Goal: Transaction & Acquisition: Download file/media

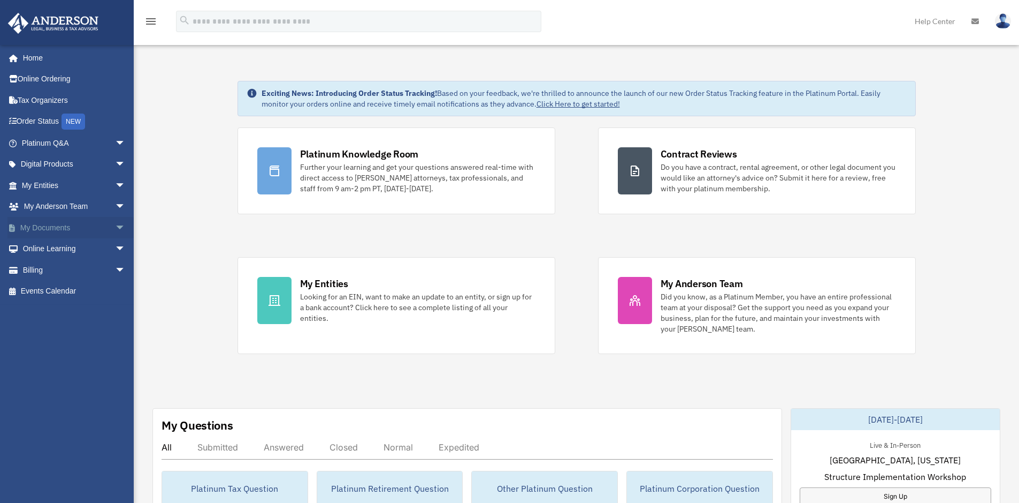
click at [51, 225] on link "My Documents arrow_drop_down" at bounding box center [74, 227] width 134 height 21
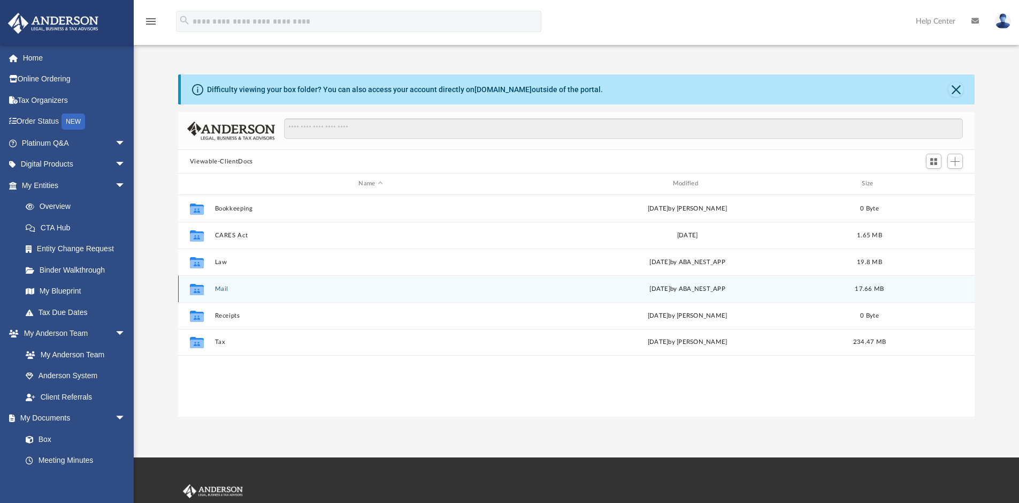
scroll to position [235, 789]
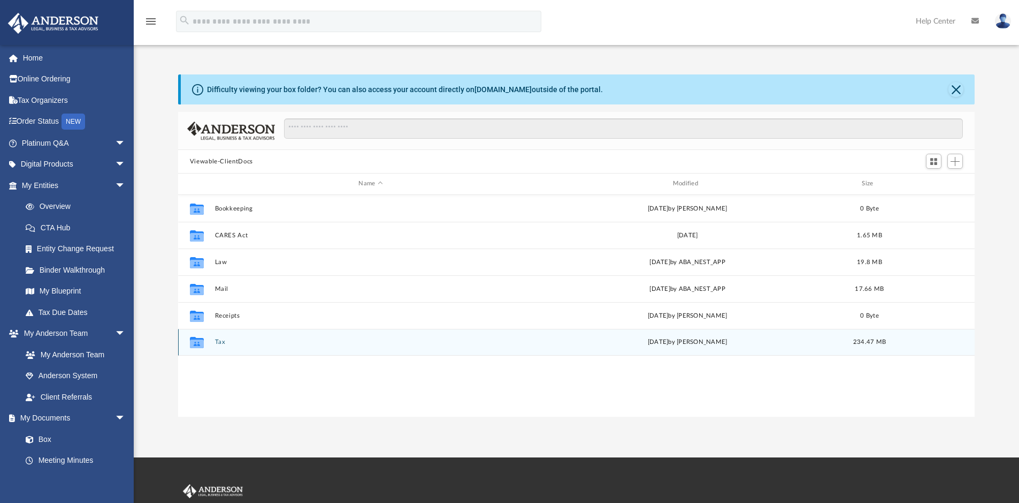
click at [242, 335] on div "Collaborated Folder Tax [DATE] by [PERSON_NAME] 234.47 MB" at bounding box center [576, 342] width 797 height 27
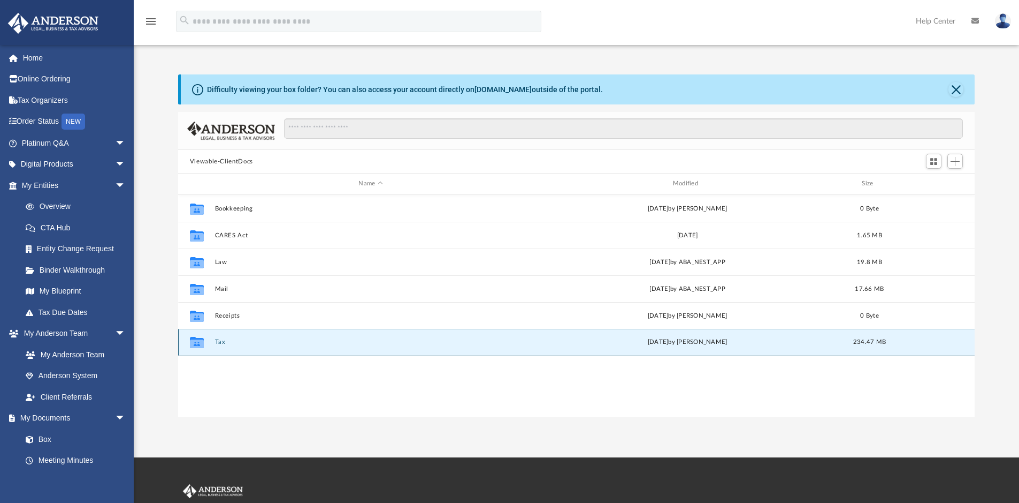
click at [288, 339] on button "Tax" at bounding box center [371, 341] width 312 height 7
click at [256, 344] on button "Personal Taxes" at bounding box center [371, 342] width 312 height 7
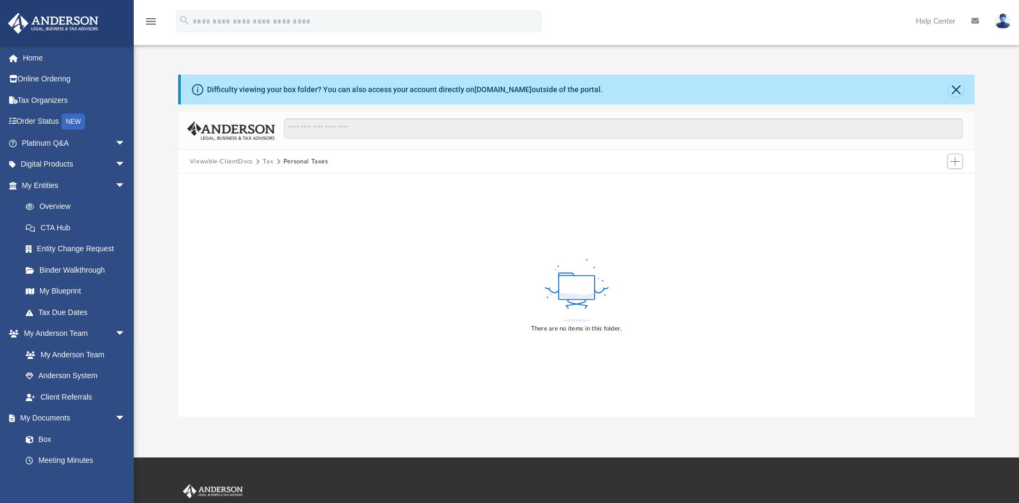
click at [300, 160] on button "Personal Taxes" at bounding box center [306, 162] width 45 height 10
click at [266, 161] on button "Tax" at bounding box center [268, 162] width 11 height 10
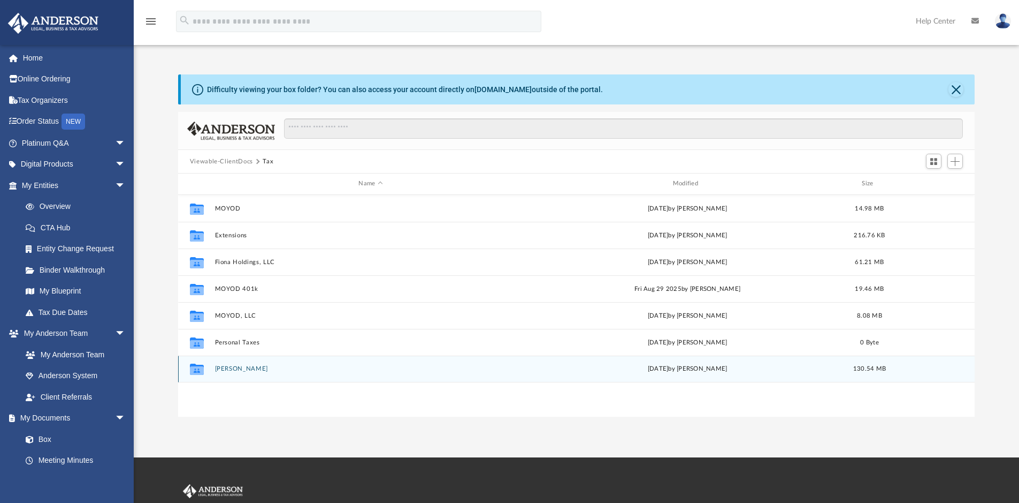
click at [263, 366] on button "Samaniego, Michael" at bounding box center [371, 368] width 312 height 7
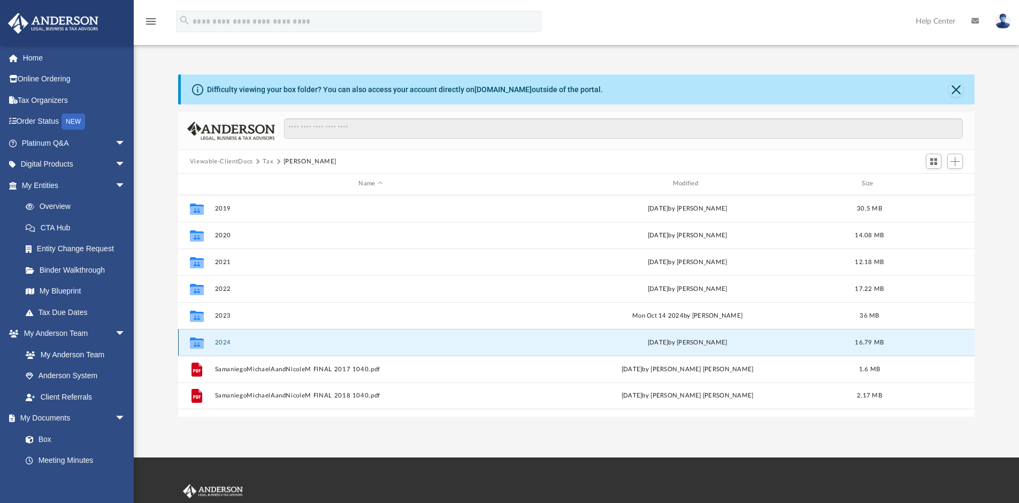
click at [227, 339] on button "2024" at bounding box center [371, 342] width 312 height 7
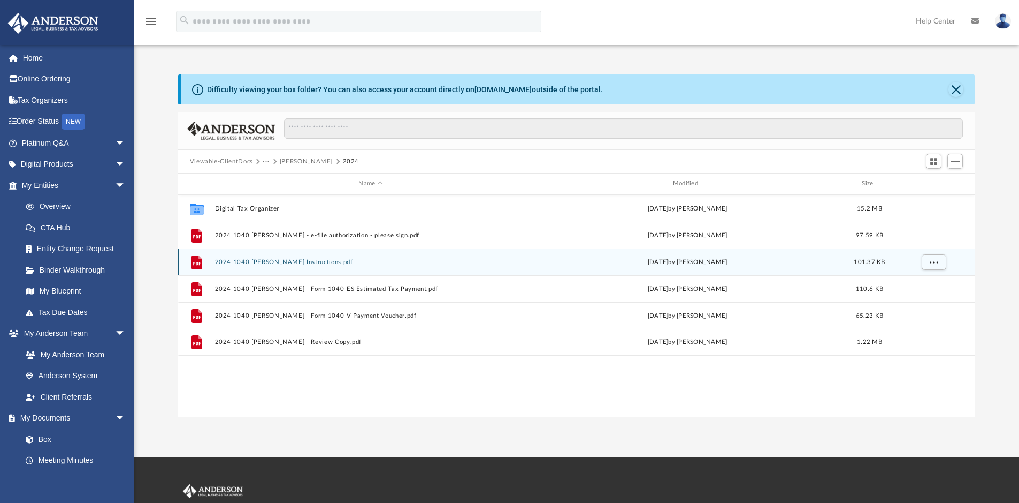
click at [281, 262] on button "2024 1040 Samaniego, Michael - Filing Instructions.pdf" at bounding box center [371, 261] width 312 height 7
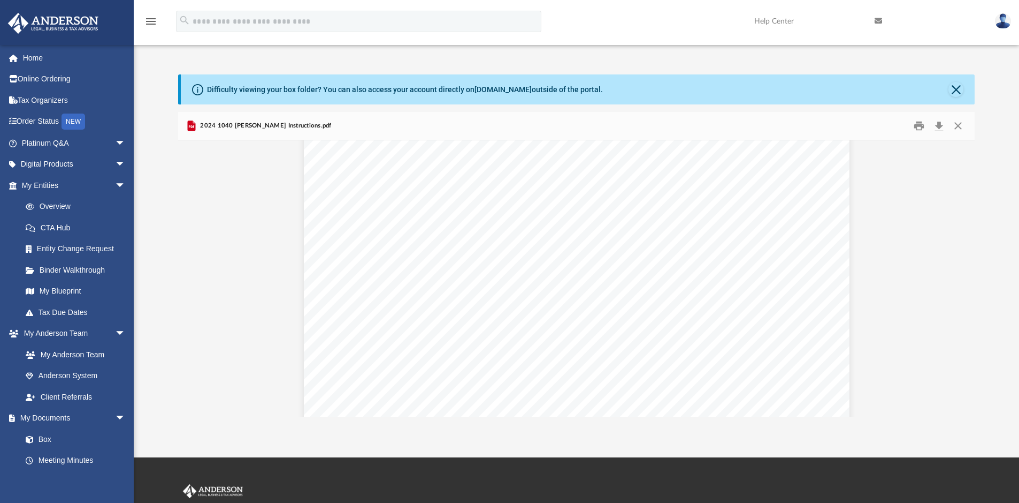
scroll to position [0, 0]
click at [957, 91] on button "Close" at bounding box center [956, 89] width 15 height 15
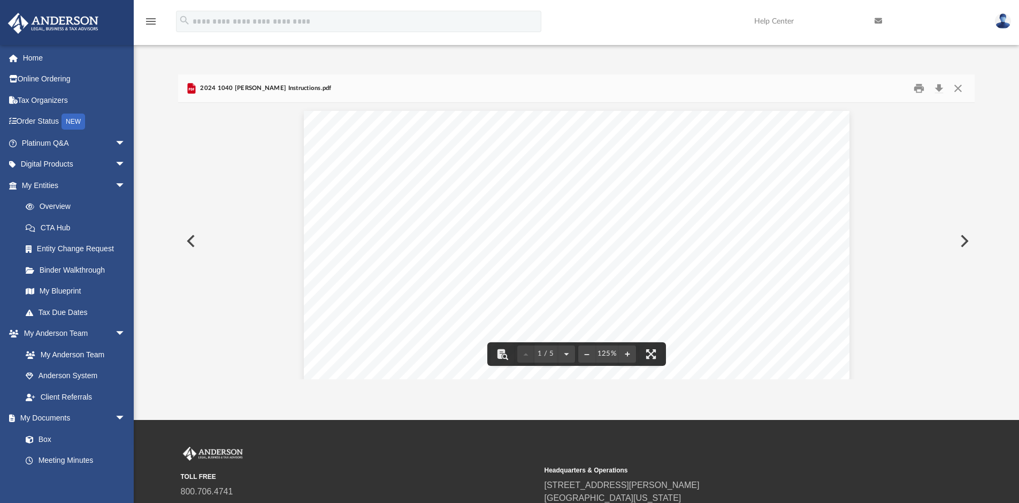
click at [194, 243] on button "Preview" at bounding box center [190, 241] width 24 height 30
click at [959, 88] on button "Close" at bounding box center [958, 88] width 19 height 17
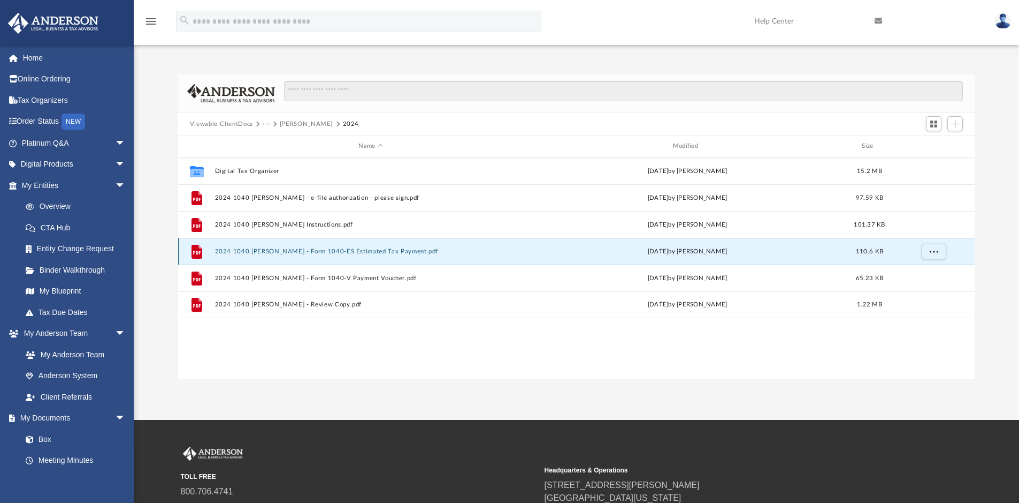
click at [334, 249] on button "2024 1040 Samaniego, Michael - Form 1040-ES Estimated Tax Payment.pdf" at bounding box center [371, 251] width 312 height 7
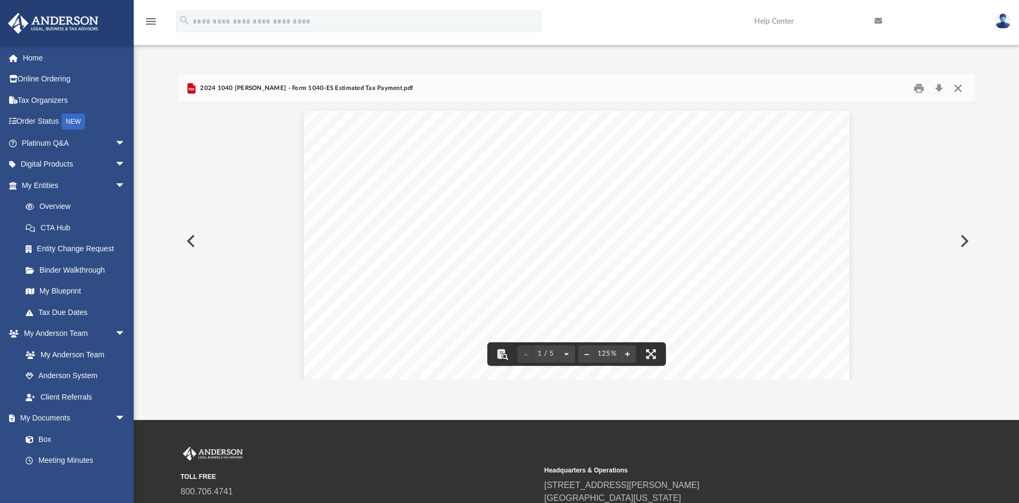
click at [959, 88] on button "Close" at bounding box center [958, 88] width 19 height 17
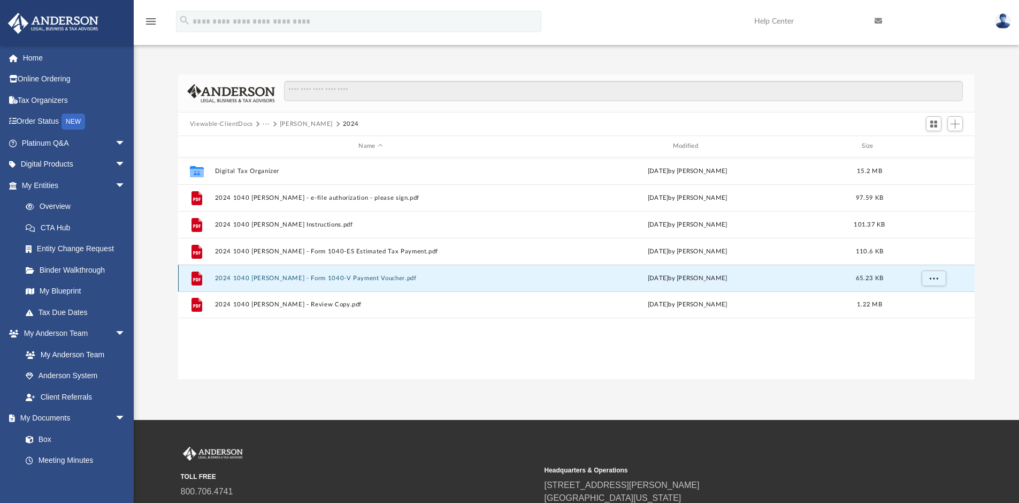
click at [324, 276] on button "2024 1040 Samaniego, Michael - Form 1040-V Payment Voucher.pdf" at bounding box center [371, 278] width 312 height 7
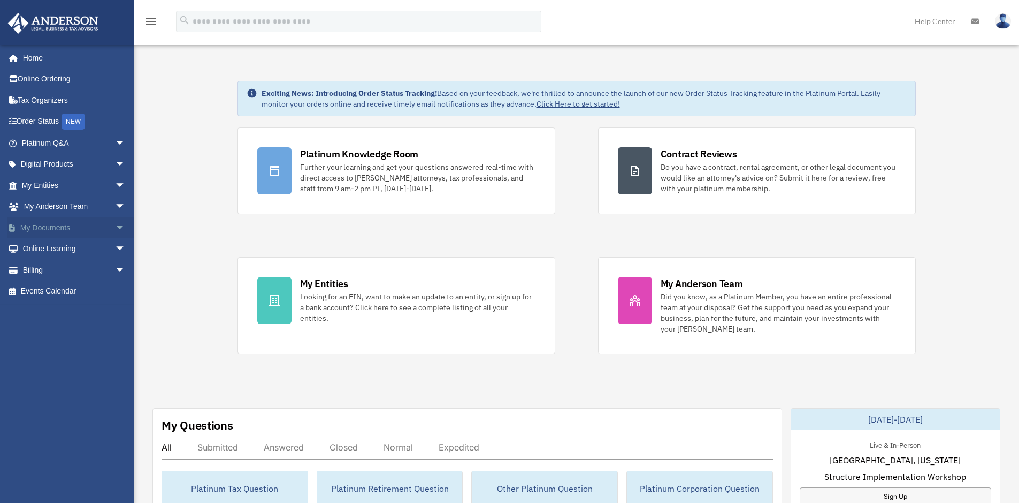
click at [49, 225] on link "My Documents arrow_drop_down" at bounding box center [74, 227] width 134 height 21
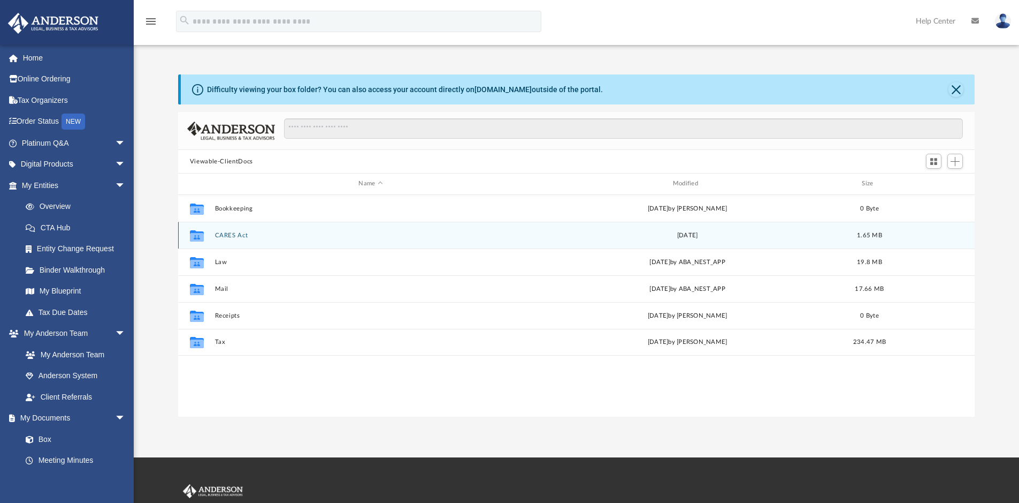
scroll to position [235, 789]
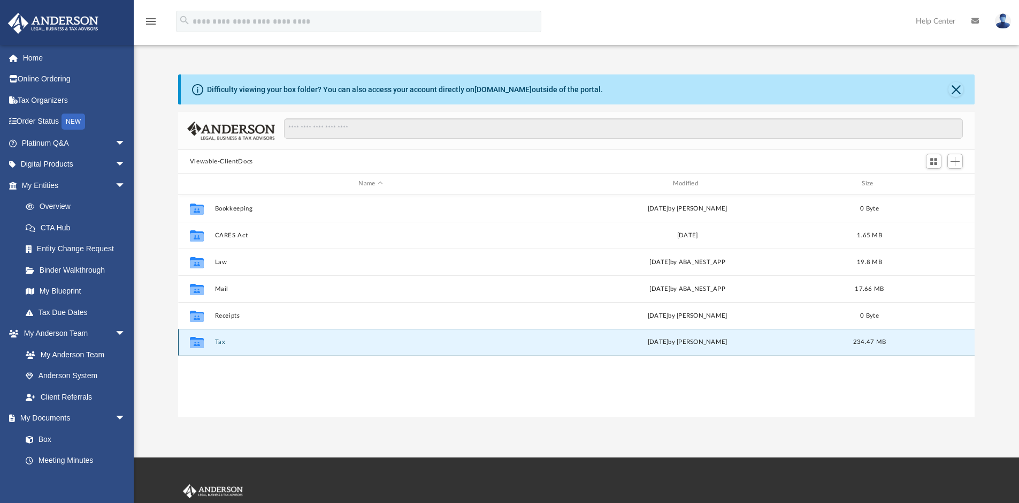
click at [293, 342] on button "Tax" at bounding box center [371, 341] width 312 height 7
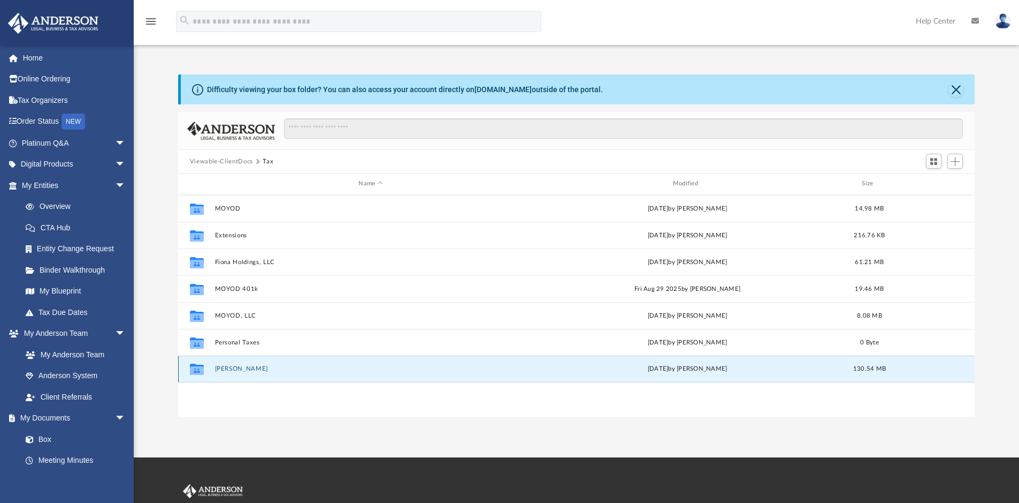
click at [296, 371] on button "Samaniego, Michael" at bounding box center [371, 368] width 312 height 7
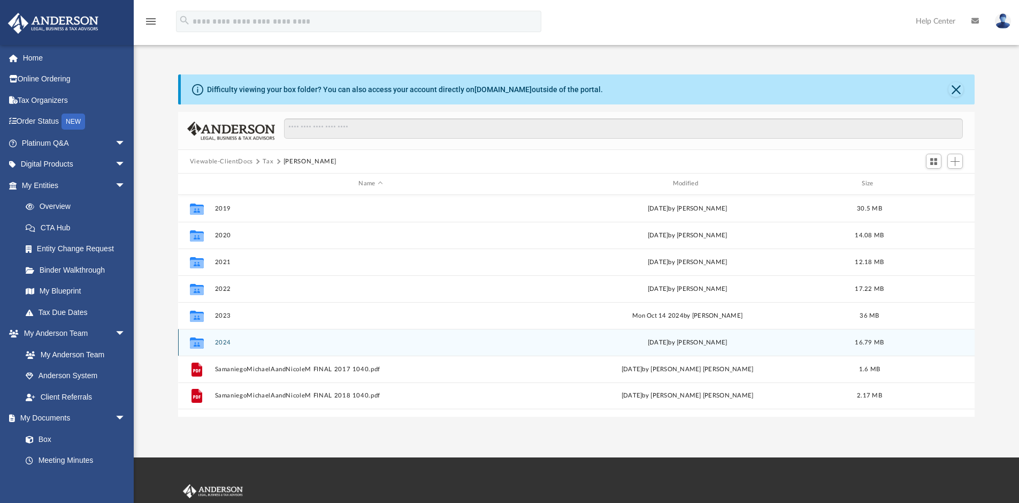
click at [270, 336] on div "Collaborated Folder 2024 today by Jasmine Splunge 16.79 MB" at bounding box center [576, 342] width 797 height 27
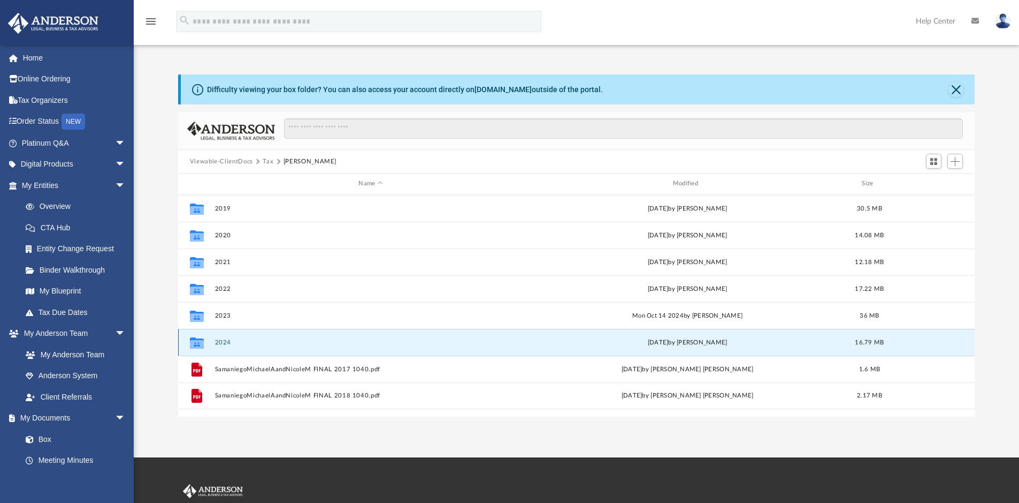
click at [270, 336] on div "Collaborated Folder 2024 today by Jasmine Splunge 16.79 MB" at bounding box center [576, 342] width 797 height 27
click at [344, 339] on button "2024" at bounding box center [371, 342] width 312 height 7
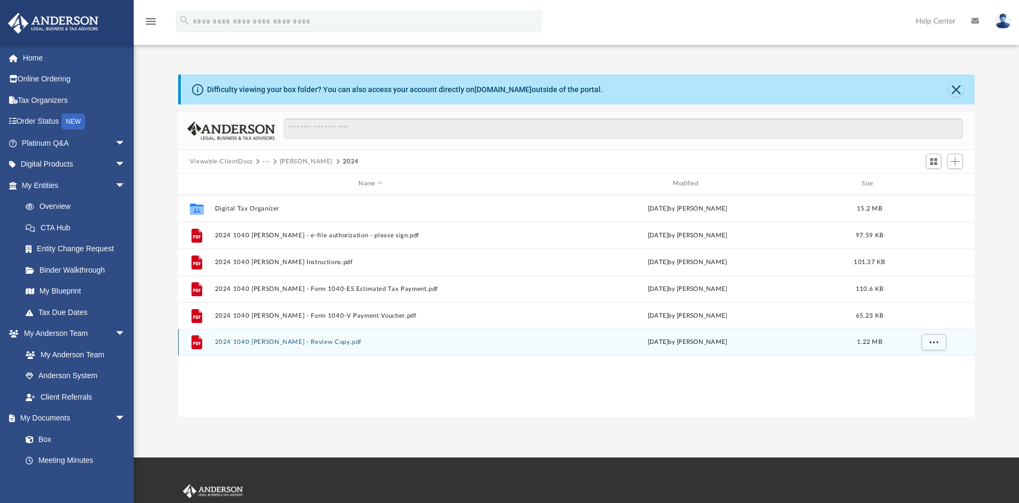
click at [336, 333] on div "File 2024 1040 Samaniego, Michael - Review Copy.pdf today by Jasmine Splunge 1.…" at bounding box center [576, 342] width 797 height 27
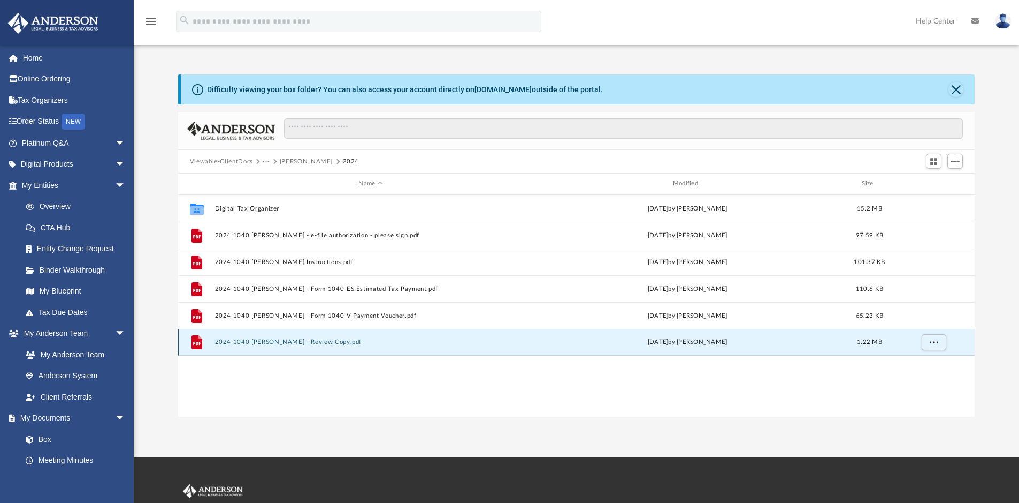
click at [444, 342] on button "2024 1040 Samaniego, Michael - Review Copy.pdf" at bounding box center [371, 341] width 312 height 7
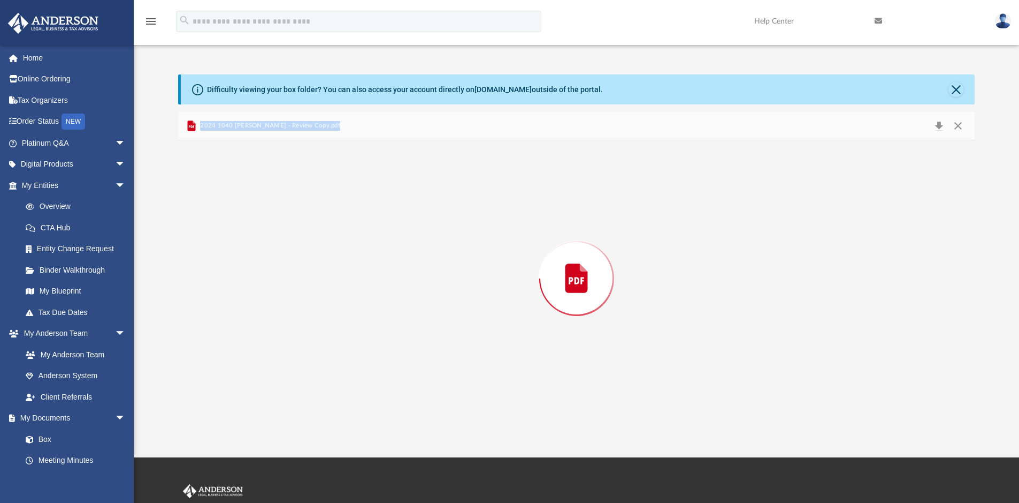
click at [444, 342] on div "Preview" at bounding box center [576, 278] width 797 height 276
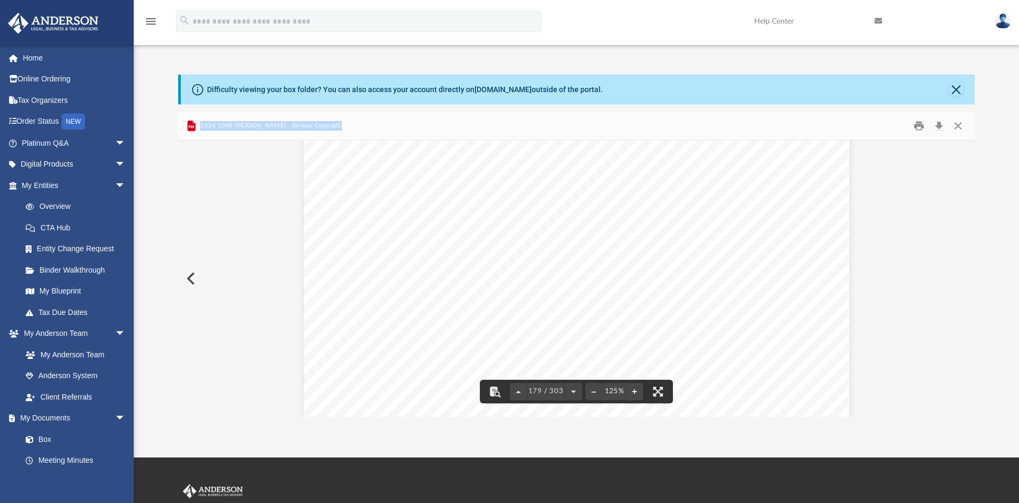
scroll to position [109134, 0]
